Goal: Information Seeking & Learning: Learn about a topic

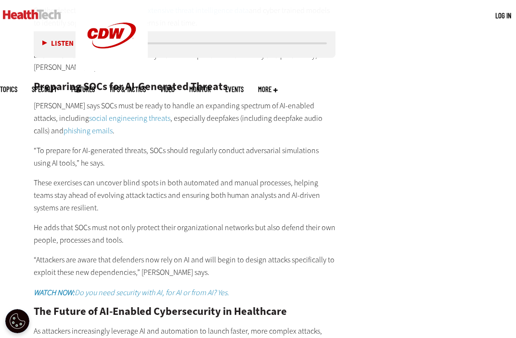
scroll to position [1734, 0]
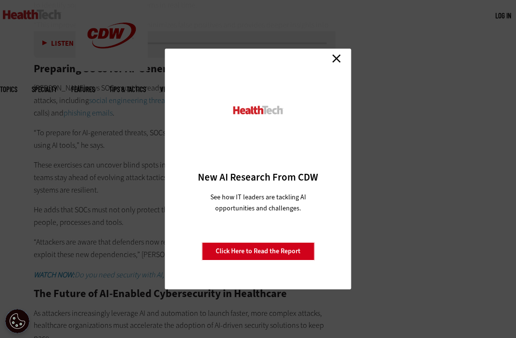
click at [339, 60] on link "Close" at bounding box center [336, 58] width 14 height 14
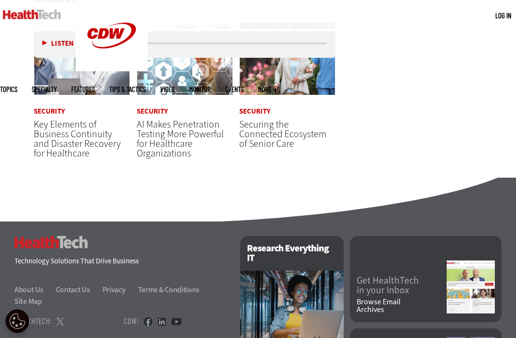
scroll to position [2456, 0]
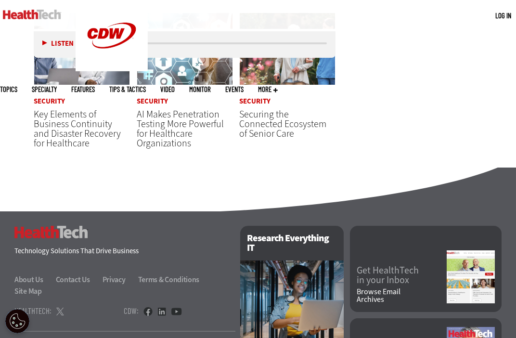
click at [63, 121] on span "Key Elements of Business Continuity and Disaster Recovery for Healthcare" at bounding box center [77, 129] width 87 height 42
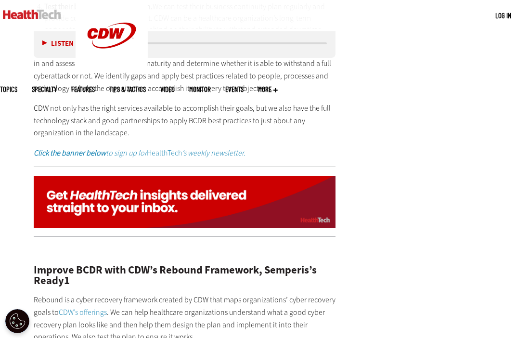
scroll to position [1637, 0]
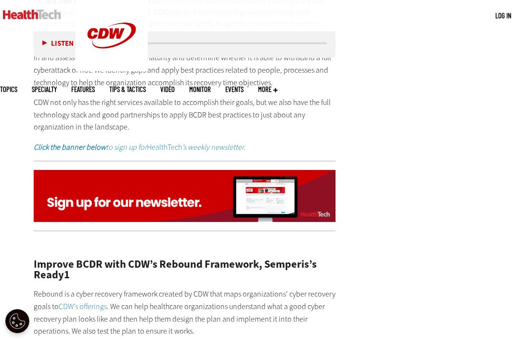
click at [209, 128] on p "CDW not only has the right services available to accomplish their goals, but we…" at bounding box center [185, 114] width 302 height 37
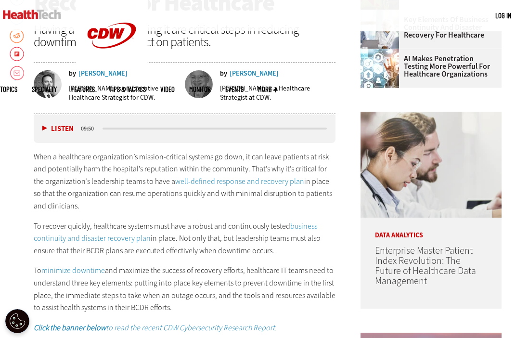
scroll to position [385, 0]
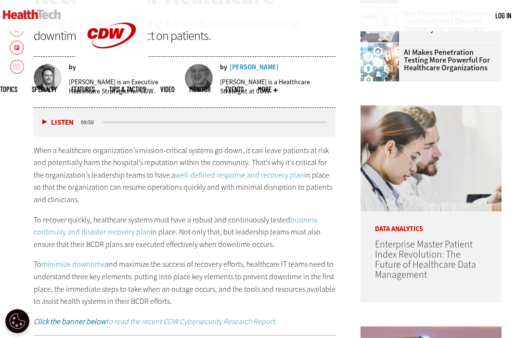
click at [128, 193] on p "When a healthcare organization’s mission-critical systems go down, it can leave…" at bounding box center [185, 175] width 302 height 62
click at [163, 248] on p "To recover quickly, healthcare systems must have a robust and continuously test…" at bounding box center [185, 232] width 302 height 37
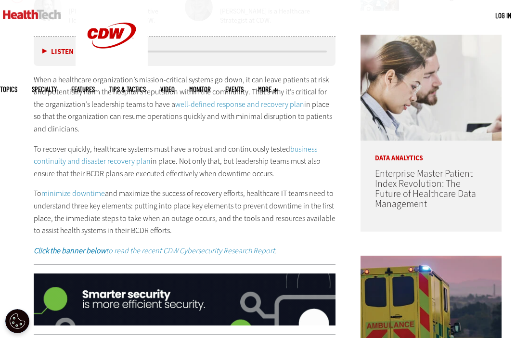
scroll to position [482, 0]
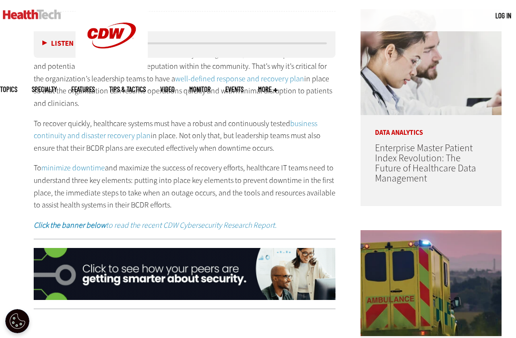
click at [246, 223] on em "Click the banner below to read the recent CDW Cybersecurity Research Report." at bounding box center [155, 225] width 243 height 10
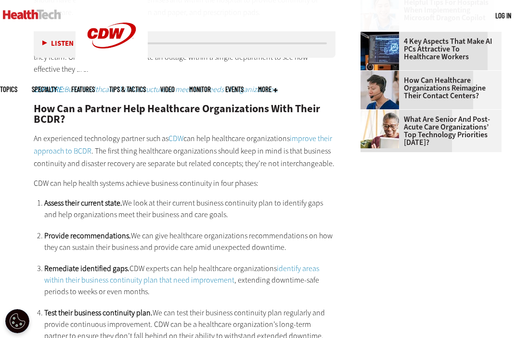
scroll to position [1348, 0]
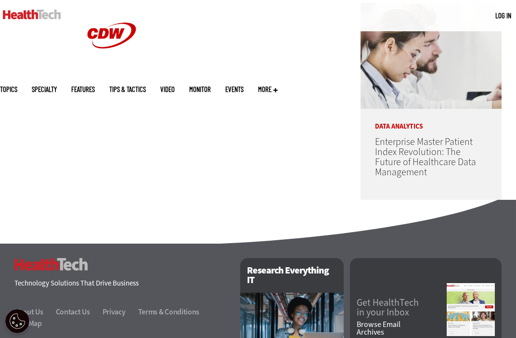
scroll to position [641, 0]
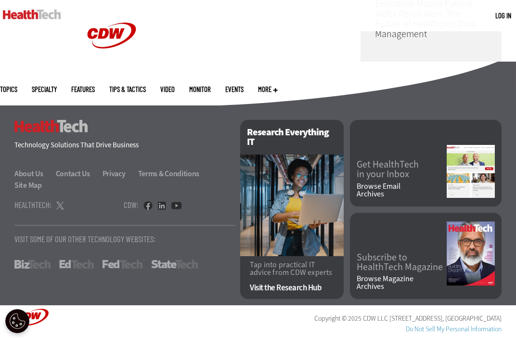
click at [399, 160] on link "Get HealthTech in your Inbox" at bounding box center [402, 169] width 90 height 19
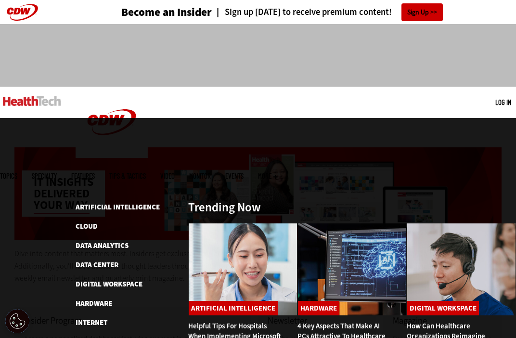
click at [17, 172] on span "Topics" at bounding box center [8, 175] width 17 height 7
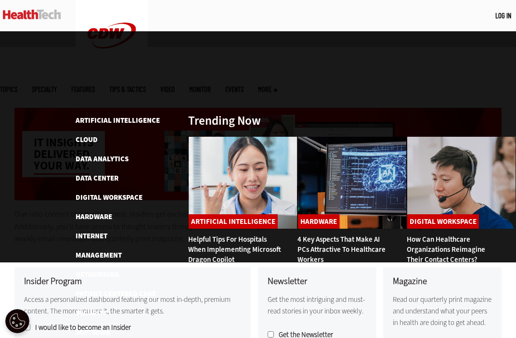
scroll to position [96, 0]
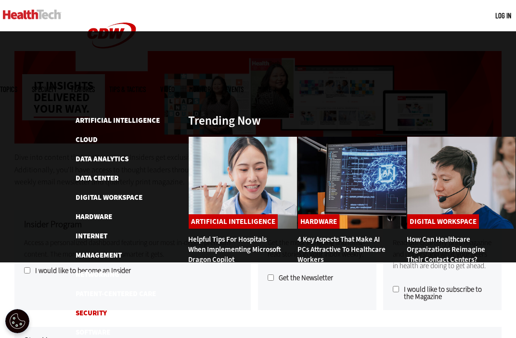
click at [92, 308] on link "Security" at bounding box center [91, 313] width 31 height 10
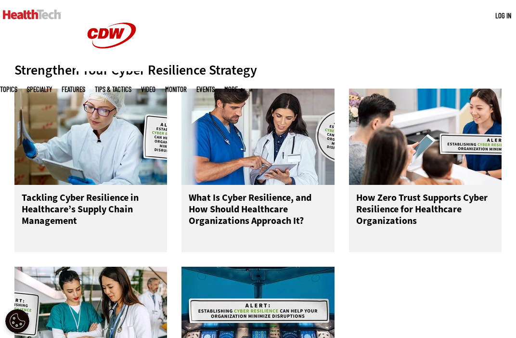
scroll to position [385, 0]
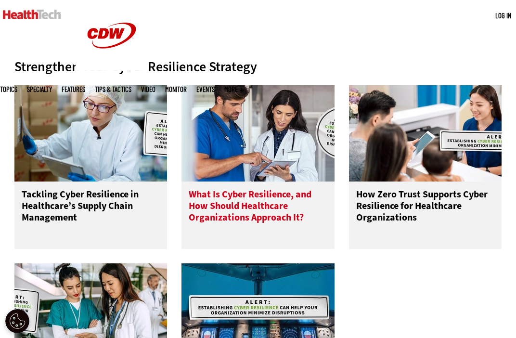
click at [223, 196] on h3 "What Is Cyber Resilience, and How Should Healthcare Organizations Approach It?" at bounding box center [258, 208] width 138 height 39
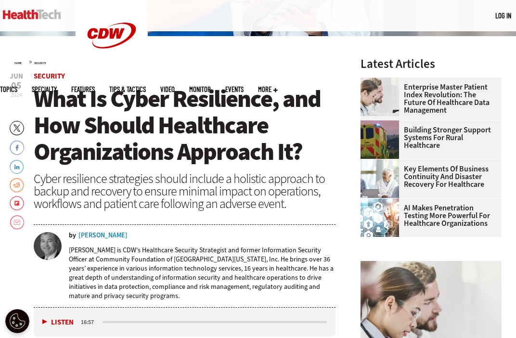
scroll to position [241, 0]
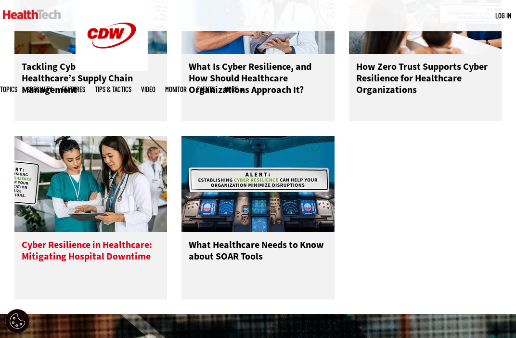
scroll to position [530, 0]
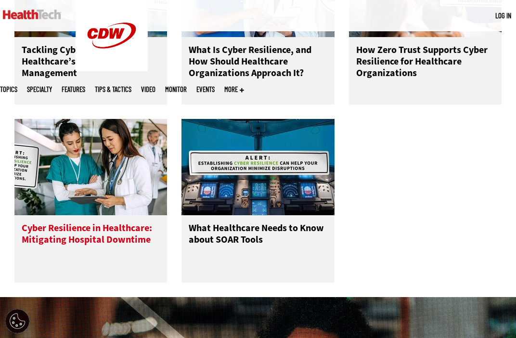
click at [72, 228] on h3 "Cyber Resilience in Healthcare: Mitigating Hospital Downtime" at bounding box center [91, 241] width 138 height 39
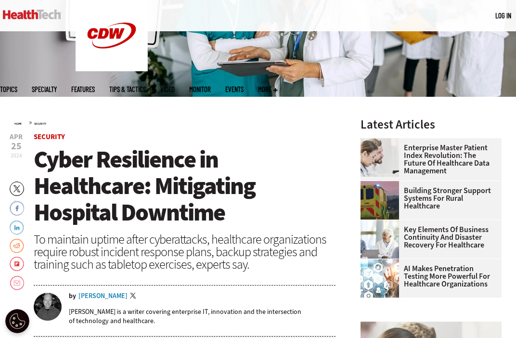
scroll to position [193, 0]
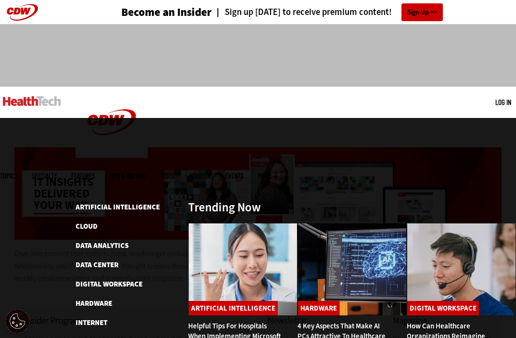
click at [95, 172] on link "Features" at bounding box center [83, 175] width 24 height 7
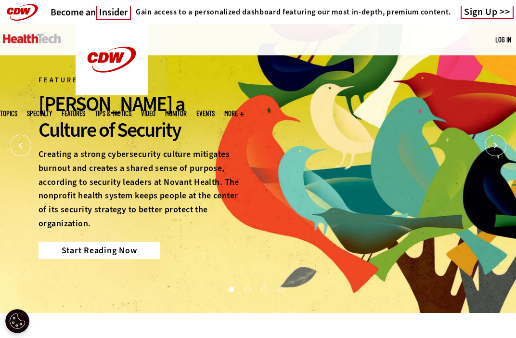
click at [115, 249] on link "Start Reading Now" at bounding box center [99, 250] width 121 height 17
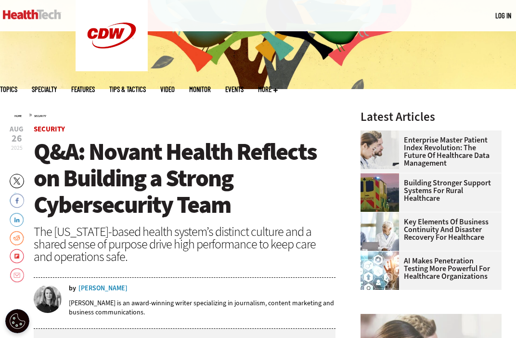
scroll to position [193, 0]
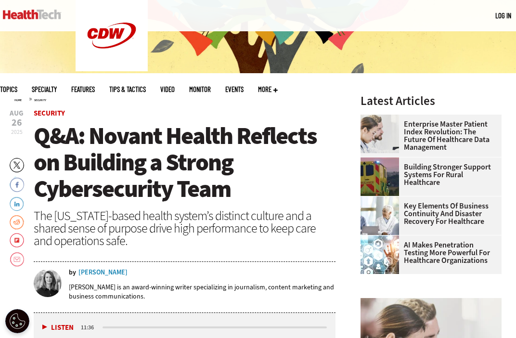
click at [460, 209] on link "Key Elements of Business Continuity and Disaster Recovery for Healthcare" at bounding box center [428, 213] width 135 height 23
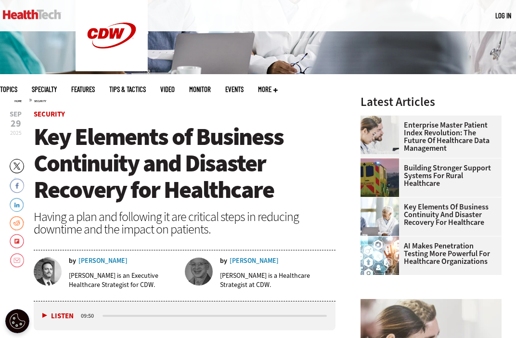
scroll to position [193, 0]
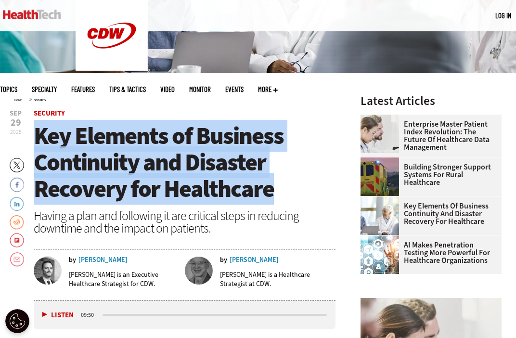
drag, startPoint x: 277, startPoint y: 190, endPoint x: 36, endPoint y: 144, distance: 245.1
click at [36, 144] on h1 "Key Elements of Business Continuity and Disaster Recovery for Healthcare" at bounding box center [185, 162] width 302 height 79
copy span "Key Elements of Business Continuity and Disaster Recovery for Healthcare"
